Goal: Communication & Community: Answer question/provide support

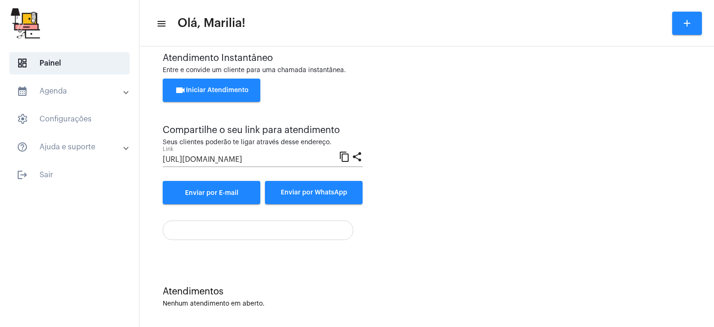
scroll to position [20, 0]
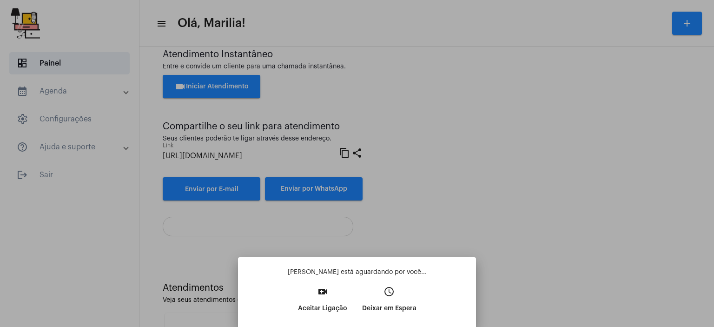
click at [714, 147] on div at bounding box center [357, 163] width 714 height 327
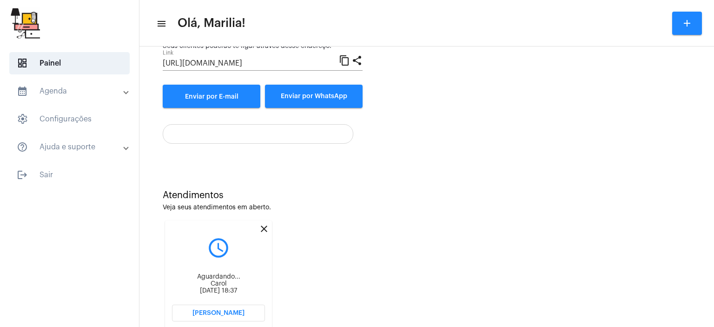
scroll to position [140, 0]
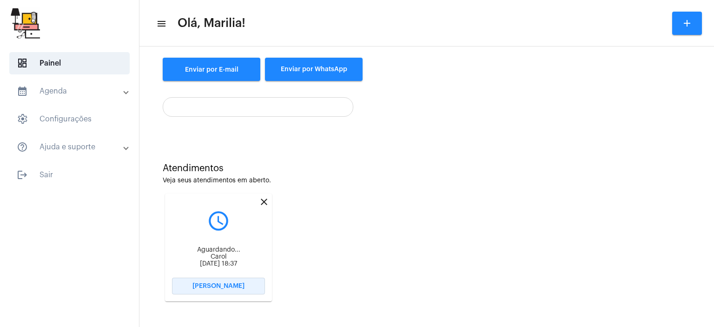
click at [232, 286] on span "[PERSON_NAME]" at bounding box center [219, 286] width 52 height 7
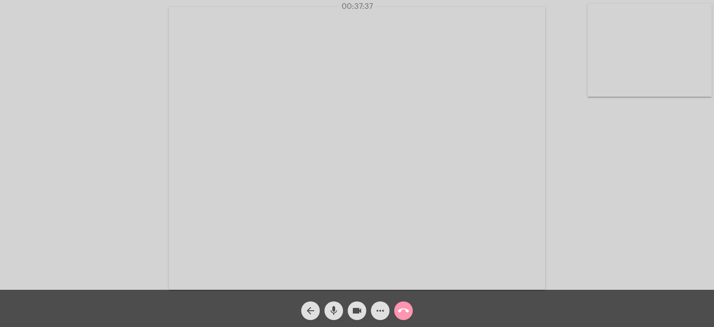
drag, startPoint x: 587, startPoint y: 158, endPoint x: 465, endPoint y: 232, distance: 142.5
click at [465, 232] on div "Acessando Câmera e Microfone..." at bounding box center [357, 147] width 712 height 290
click at [315, 308] on mat-icon "arrow_back" at bounding box center [310, 310] width 11 height 11
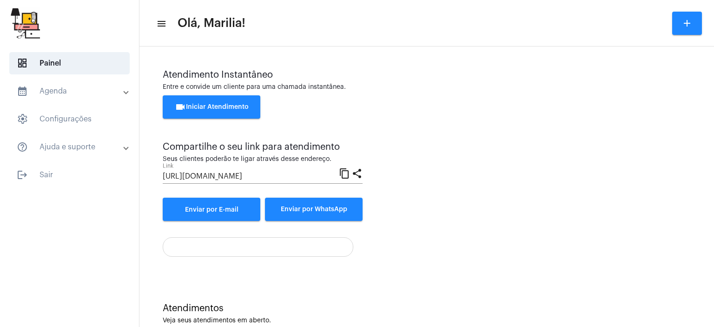
scroll to position [140, 0]
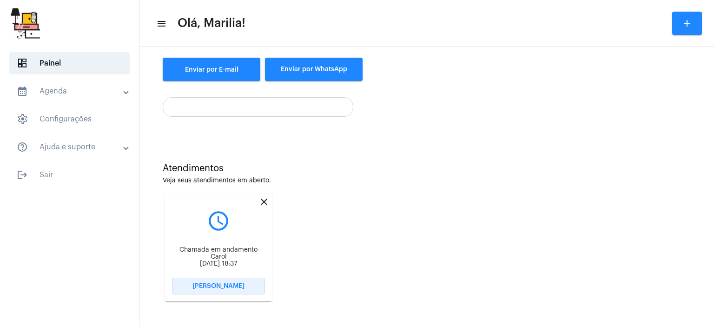
click at [210, 288] on span "[PERSON_NAME]" at bounding box center [219, 286] width 52 height 7
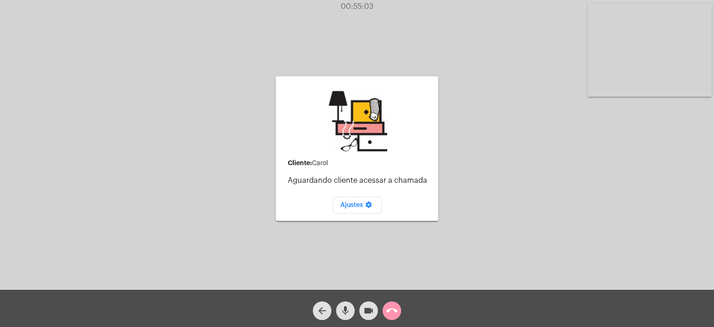
click at [400, 305] on div "call_end" at bounding box center [391, 308] width 23 height 23
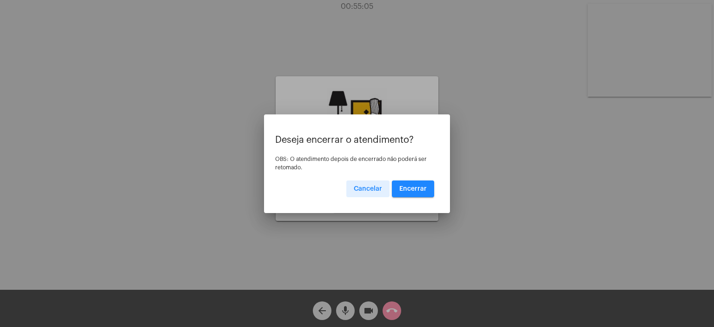
click at [401, 186] on span "Encerrar" at bounding box center [412, 189] width 27 height 7
